Goal: Information Seeking & Learning: Learn about a topic

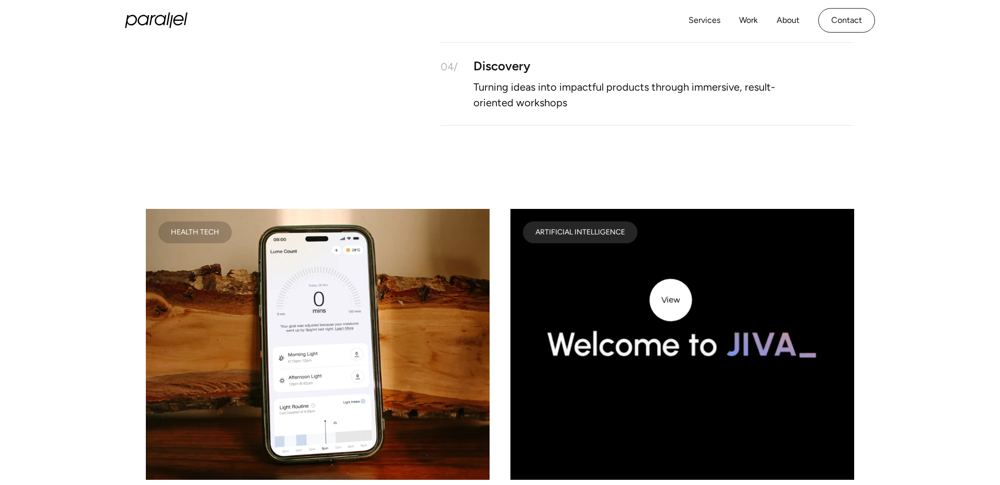
scroll to position [710, 0]
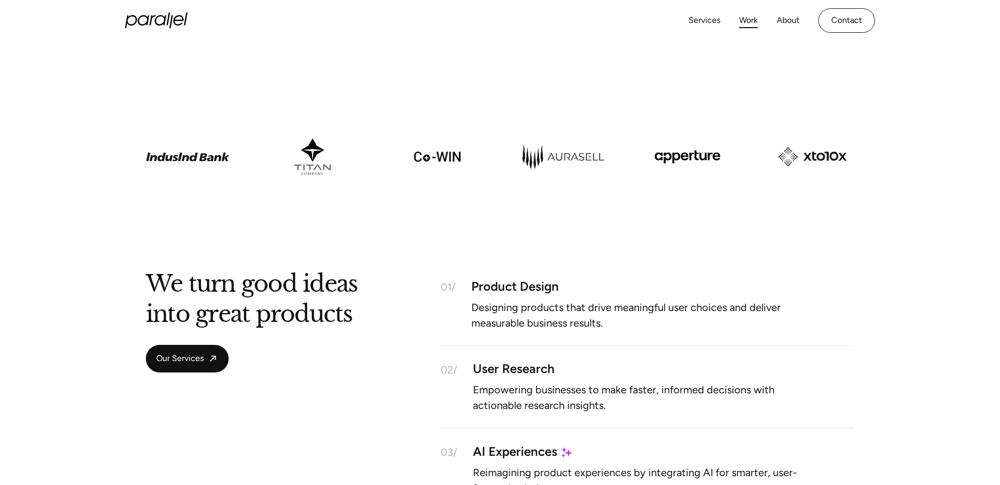
click at [745, 14] on link "Work" at bounding box center [748, 20] width 19 height 15
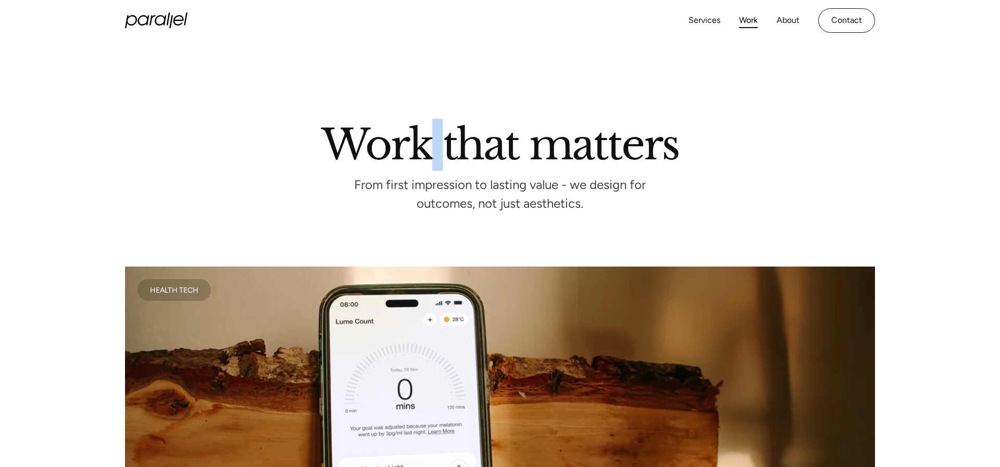
drag, startPoint x: 428, startPoint y: 140, endPoint x: 436, endPoint y: 141, distance: 8.4
click at [438, 142] on h2 "Work that matters" at bounding box center [500, 142] width 594 height 35
click at [446, 194] on p "From first impression to lasting value - we design for outcomes, not just aesth…" at bounding box center [500, 195] width 313 height 28
click at [840, 213] on div at bounding box center [500, 237] width 1000 height 58
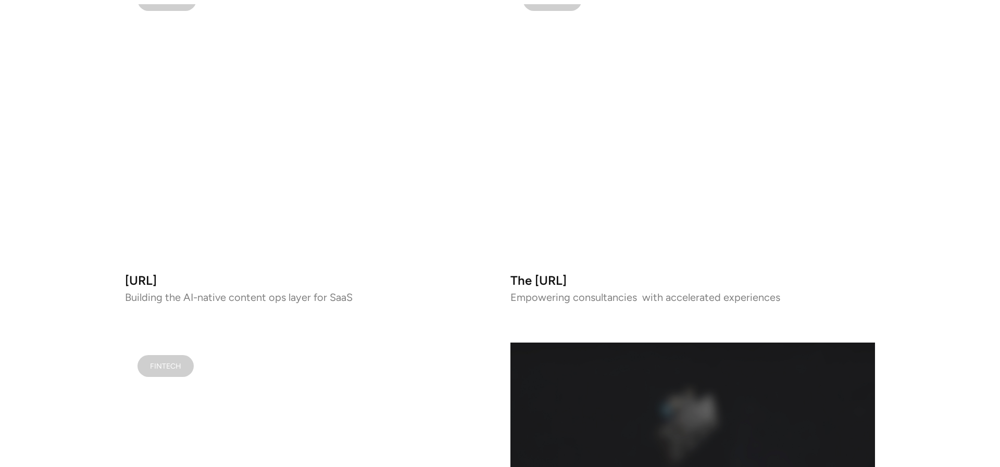
scroll to position [773, 0]
